Goal: Information Seeking & Learning: Learn about a topic

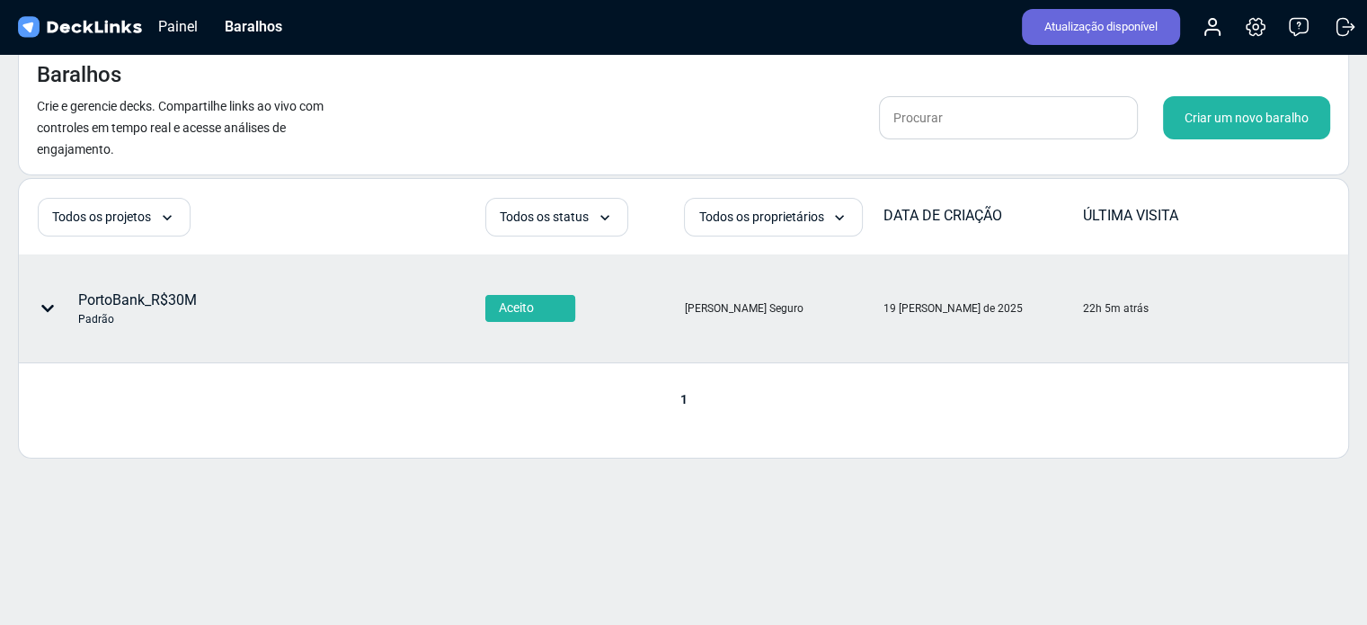
click at [176, 304] on font "PortoBank_R$30M" at bounding box center [137, 299] width 119 height 17
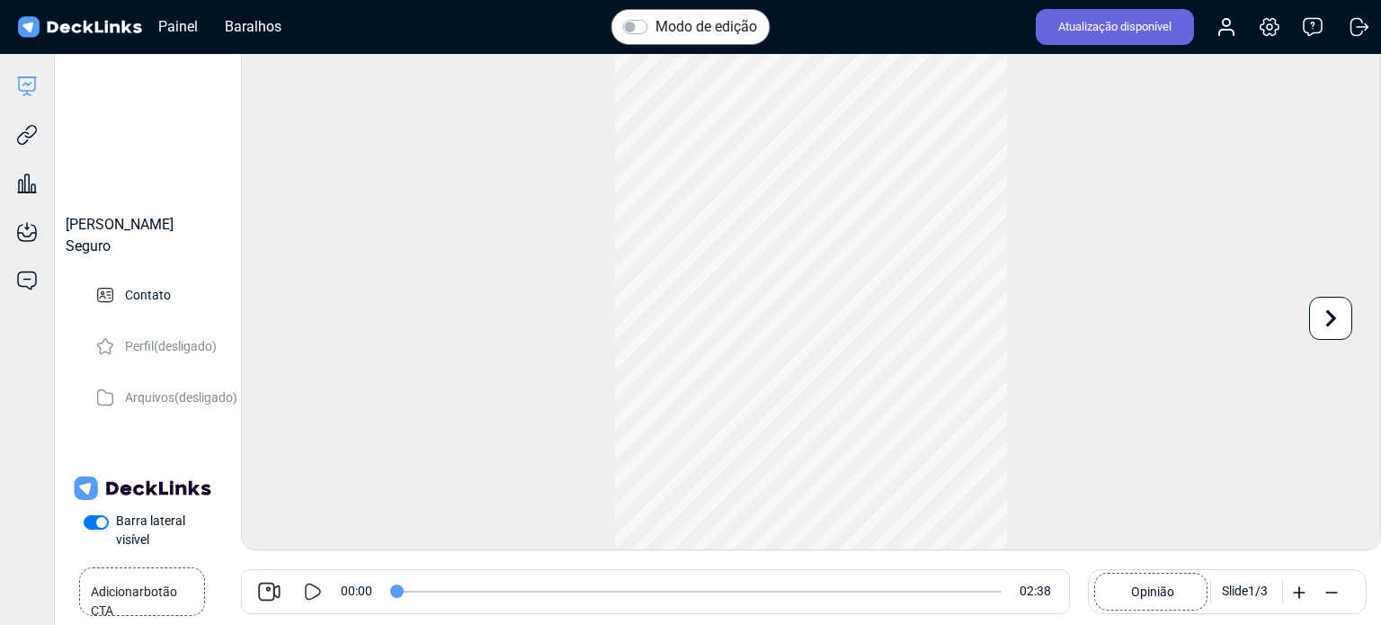
click at [313, 585] on icon at bounding box center [313, 591] width 16 height 17
click at [390, 591] on input "range" at bounding box center [695, 592] width 611 height 2
click at [391, 591] on input "range" at bounding box center [695, 592] width 611 height 2
click at [314, 592] on icon at bounding box center [317, 592] width 8 height 18
click at [1199, 330] on div "Modo de edição Reproduzir vídeo Play Hora atual 0:00 / Tempo de duração -:- Loa…" at bounding box center [811, 296] width 1140 height 507
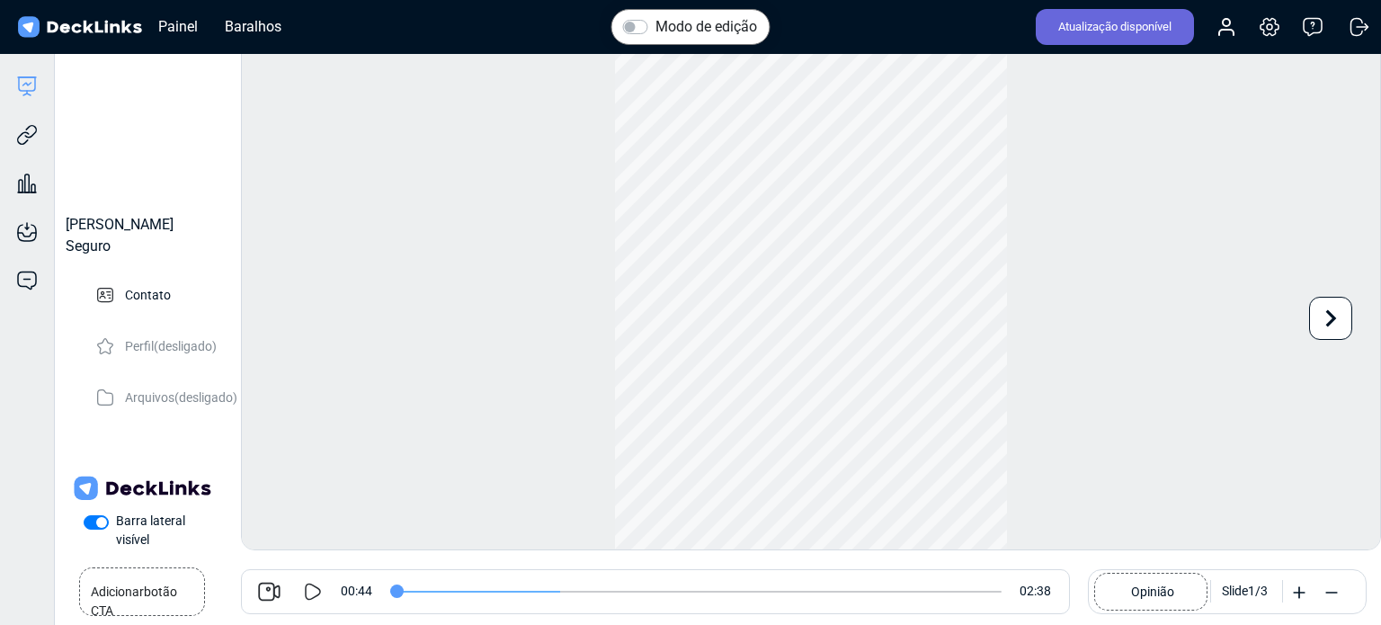
click at [390, 591] on input "range" at bounding box center [695, 592] width 611 height 2
click at [311, 591] on icon at bounding box center [313, 592] width 22 height 22
click at [392, 592] on input "range" at bounding box center [695, 592] width 611 height 2
click at [396, 591] on input "range" at bounding box center [695, 592] width 611 height 2
click at [396, 592] on input "range" at bounding box center [695, 592] width 611 height 2
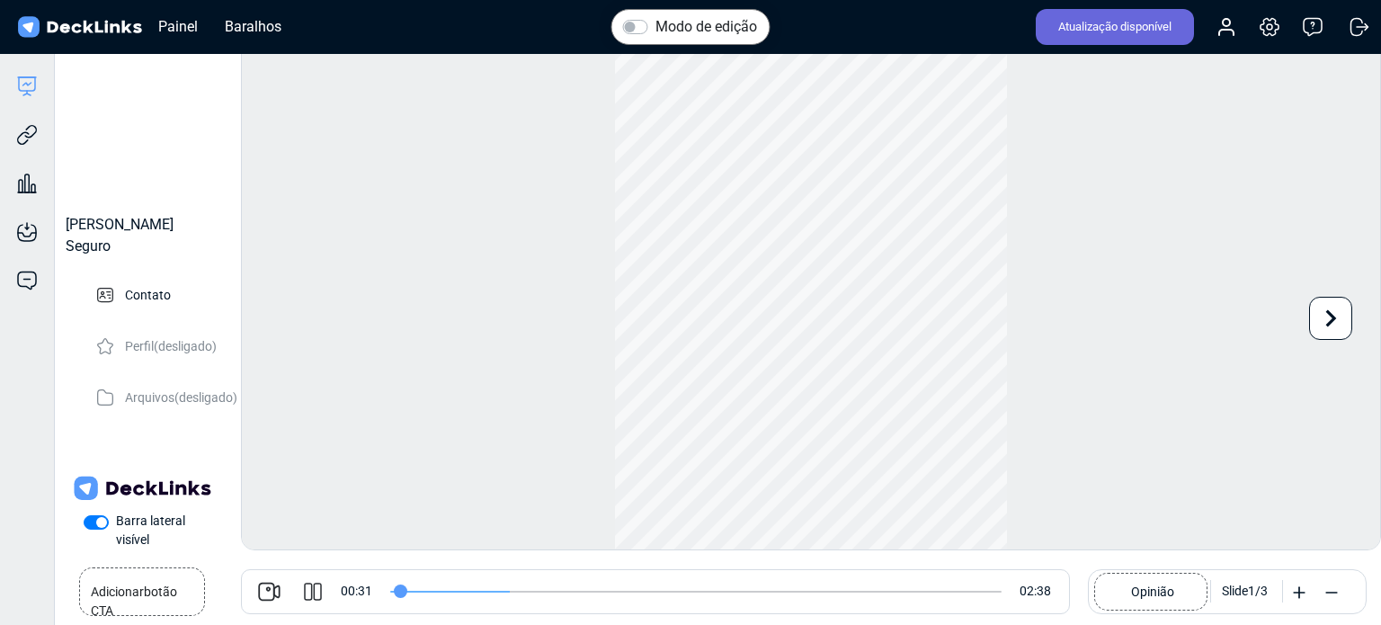
click at [399, 592] on input "range" at bounding box center [695, 592] width 611 height 2
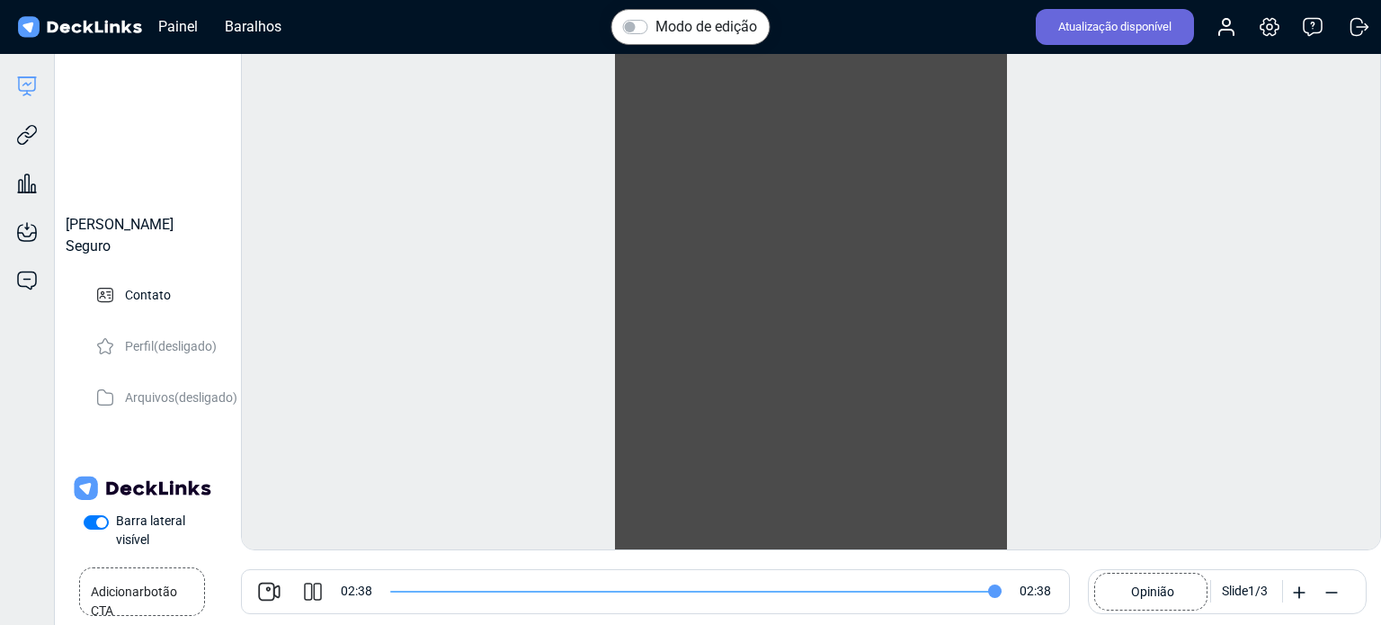
type input "158"
